Goal: Task Accomplishment & Management: Manage account settings

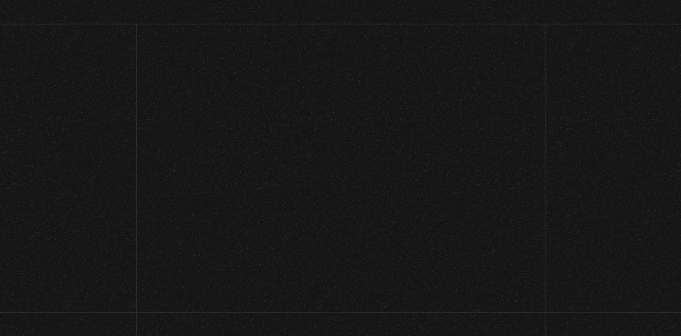
scroll to position [546, 0]
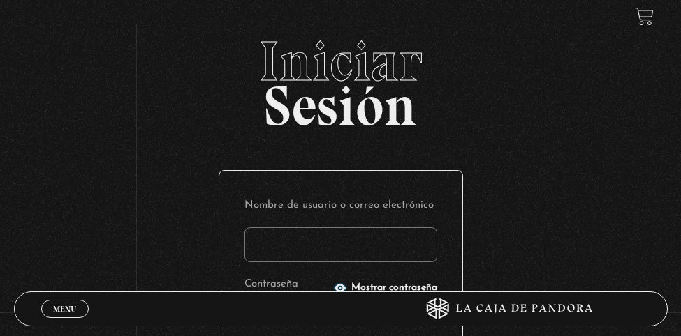
scroll to position [546, 0]
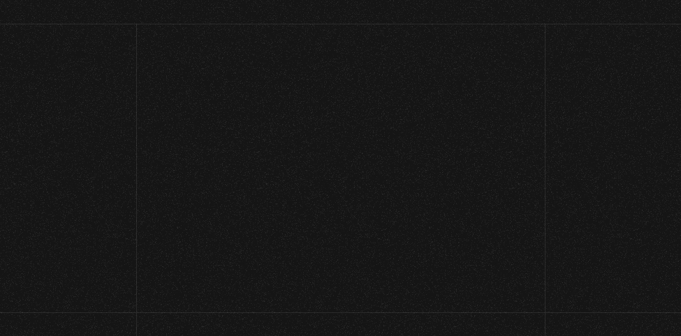
scroll to position [582, 0]
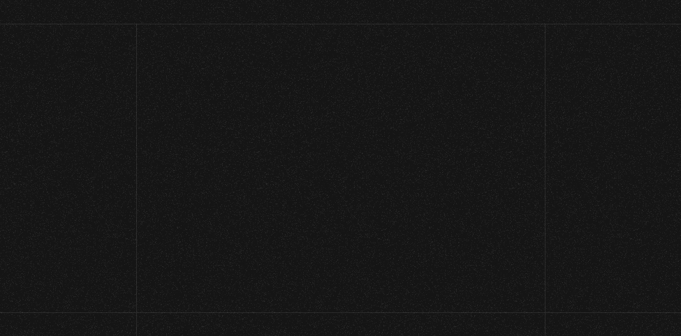
scroll to position [546, 0]
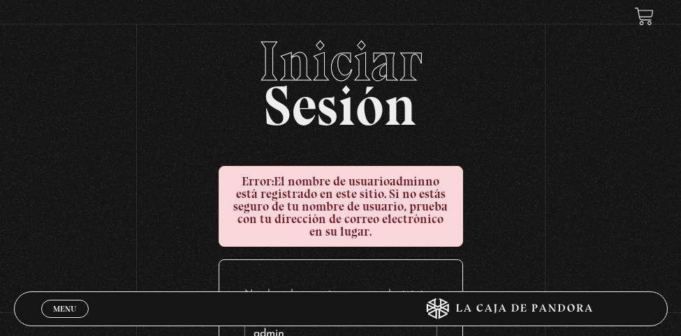
scroll to position [582, 0]
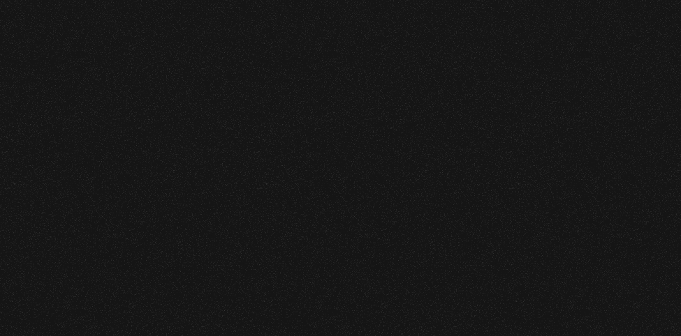
scroll to position [546, 0]
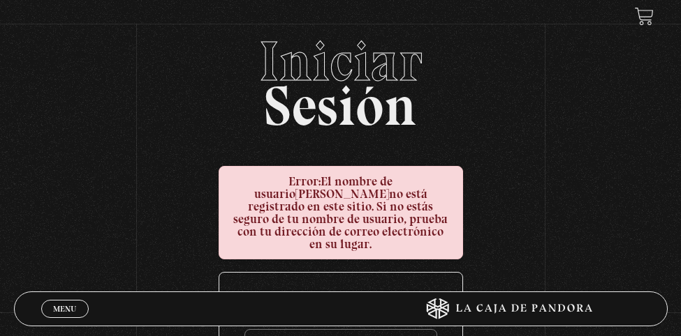
scroll to position [582, 0]
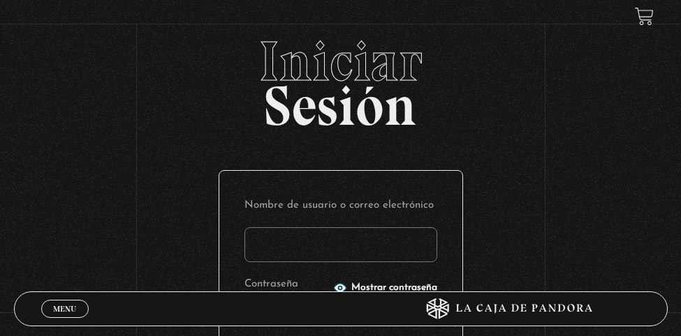
scroll to position [546, 0]
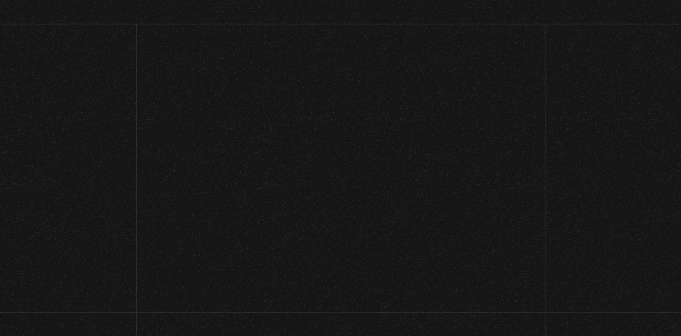
scroll to position [570, 0]
